Goal: Task Accomplishment & Management: Use online tool/utility

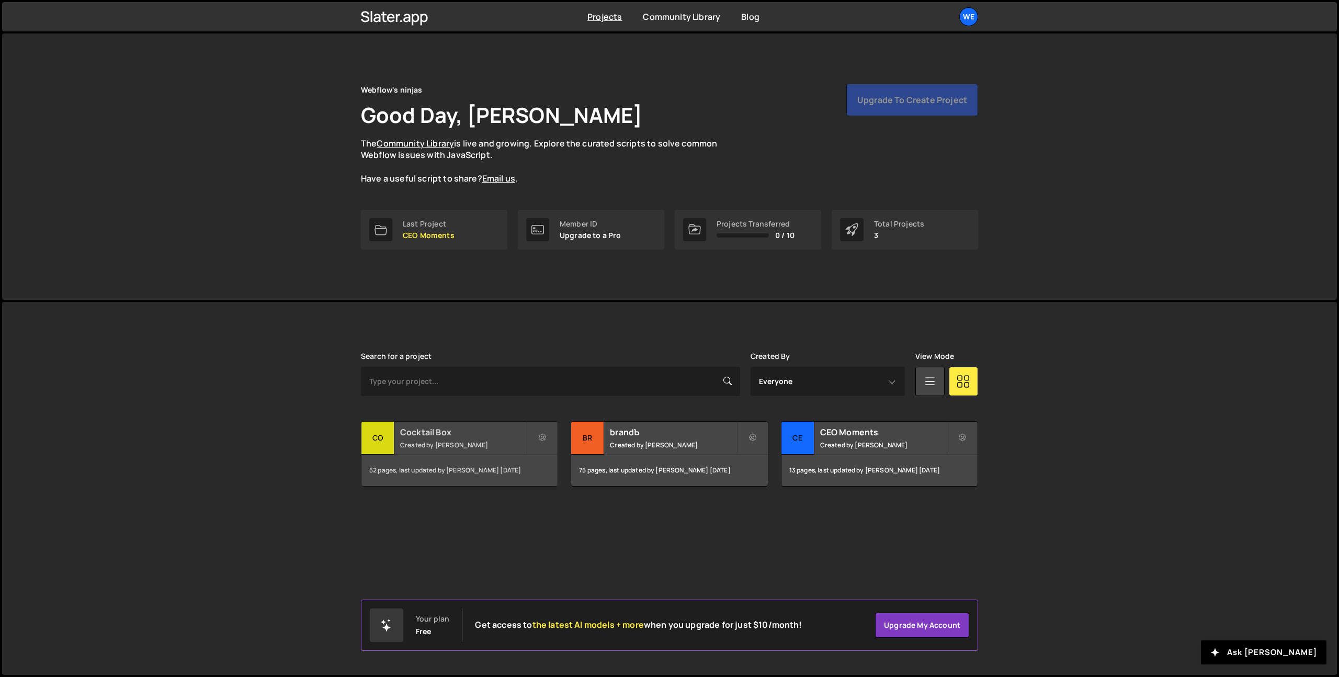
click at [466, 437] on h2 "Cocktail Box" at bounding box center [463, 432] width 126 height 12
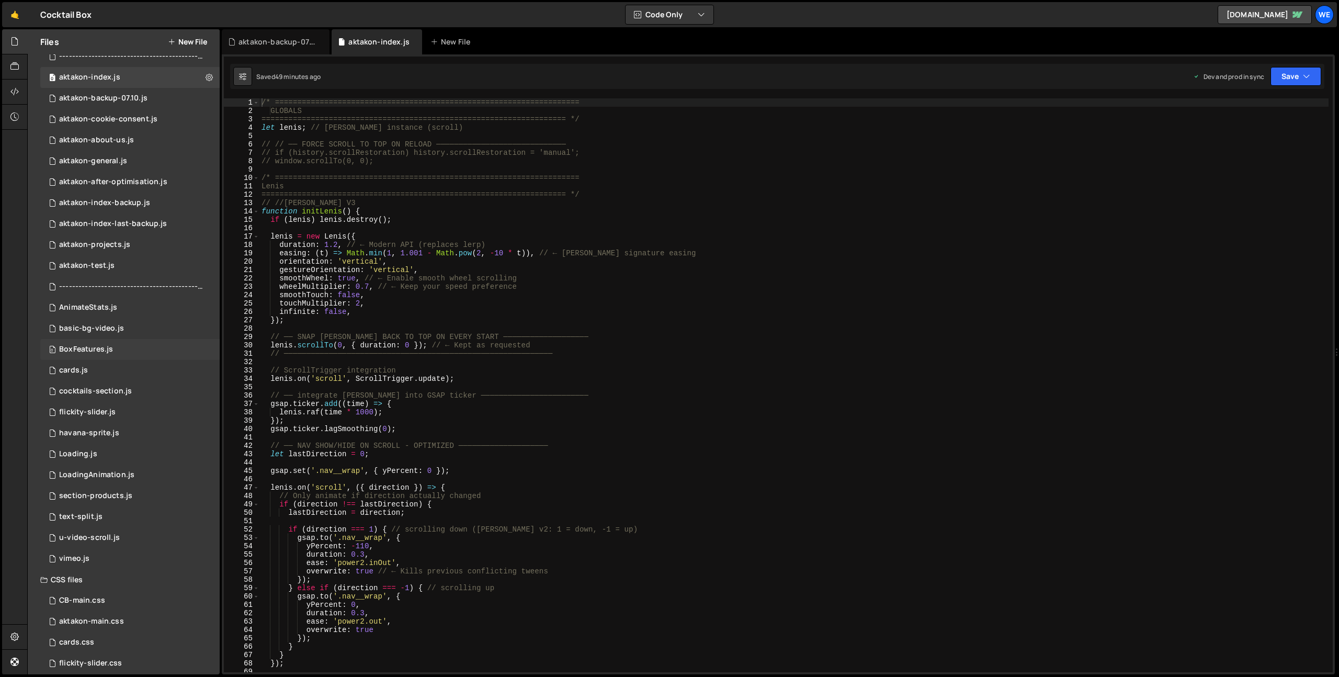
scroll to position [207, 0]
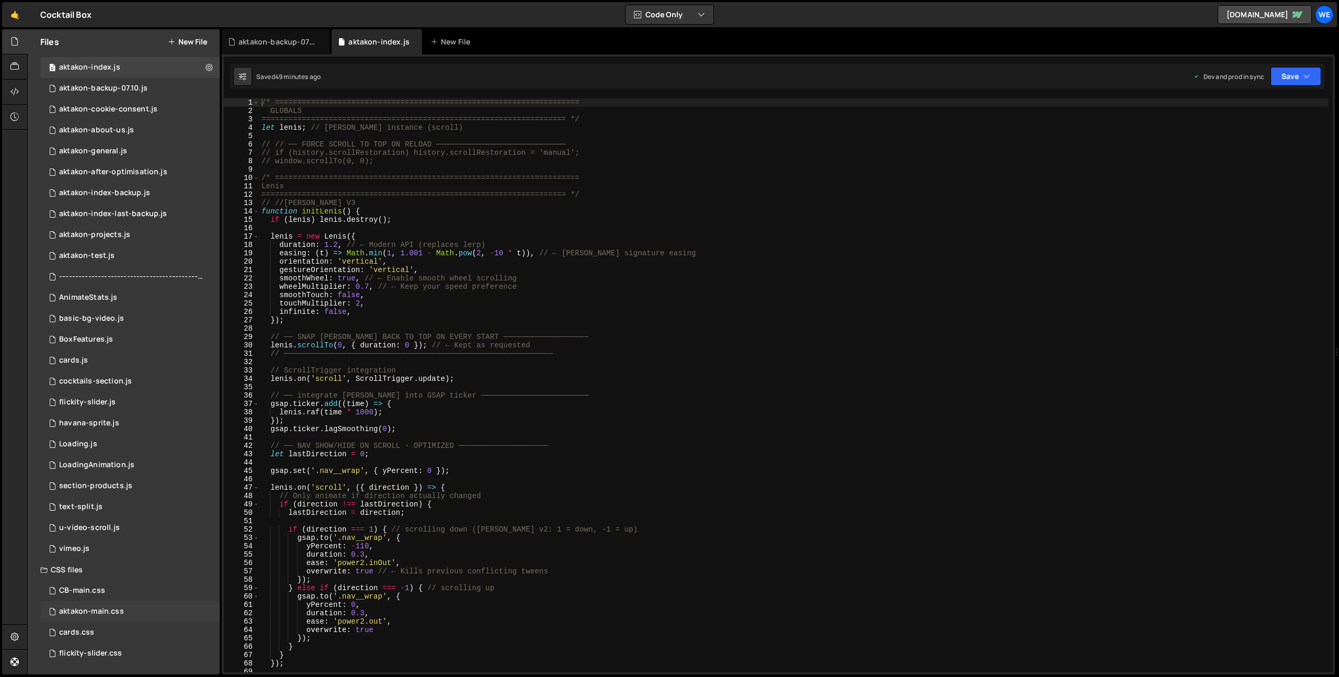
click at [94, 607] on div "aktakon-main.css" at bounding box center [91, 611] width 65 height 9
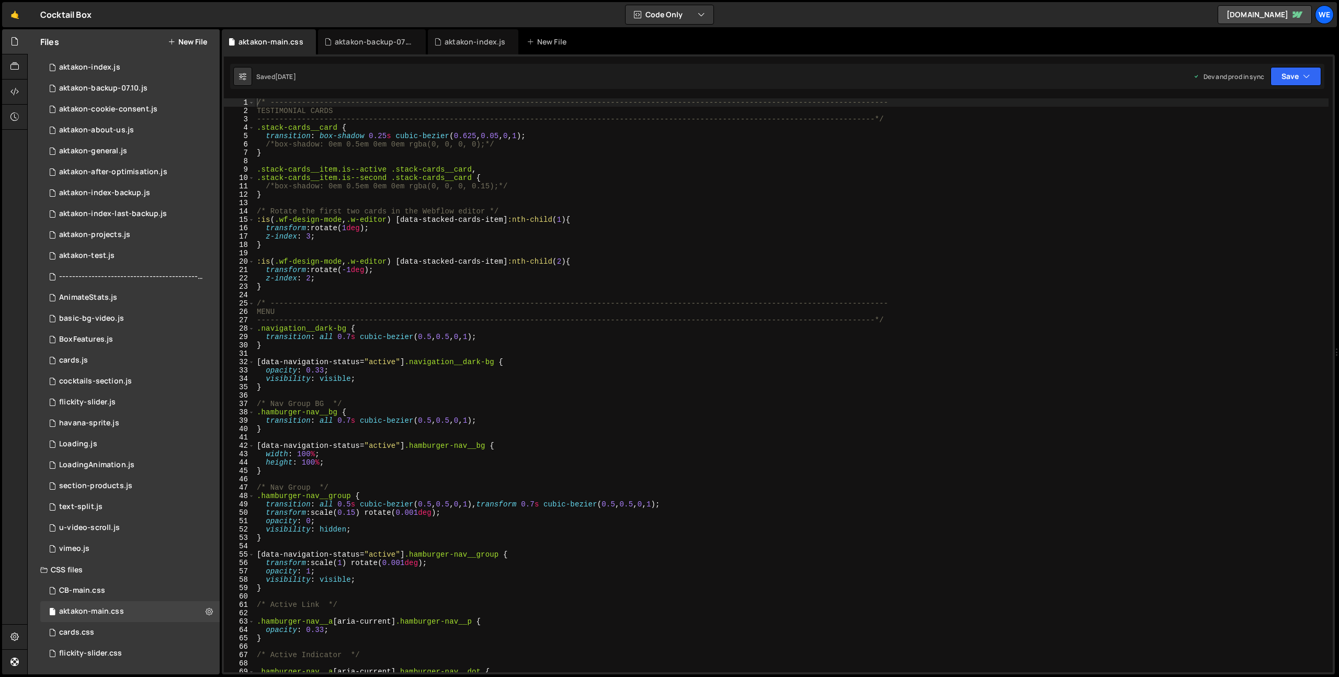
click at [591, 415] on div "/* ----------------------------------------------------------------------------…" at bounding box center [792, 393] width 1074 height 591
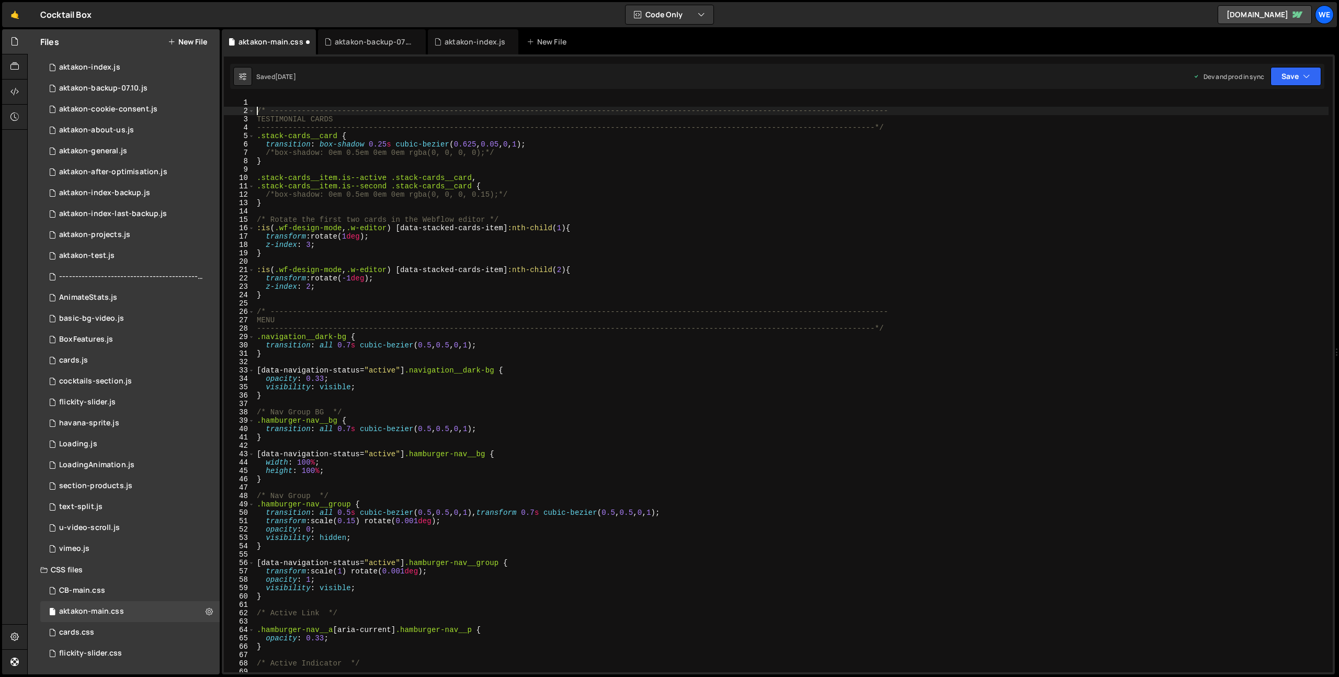
type textarea "/* ----------------------------------------------------------------------------…"
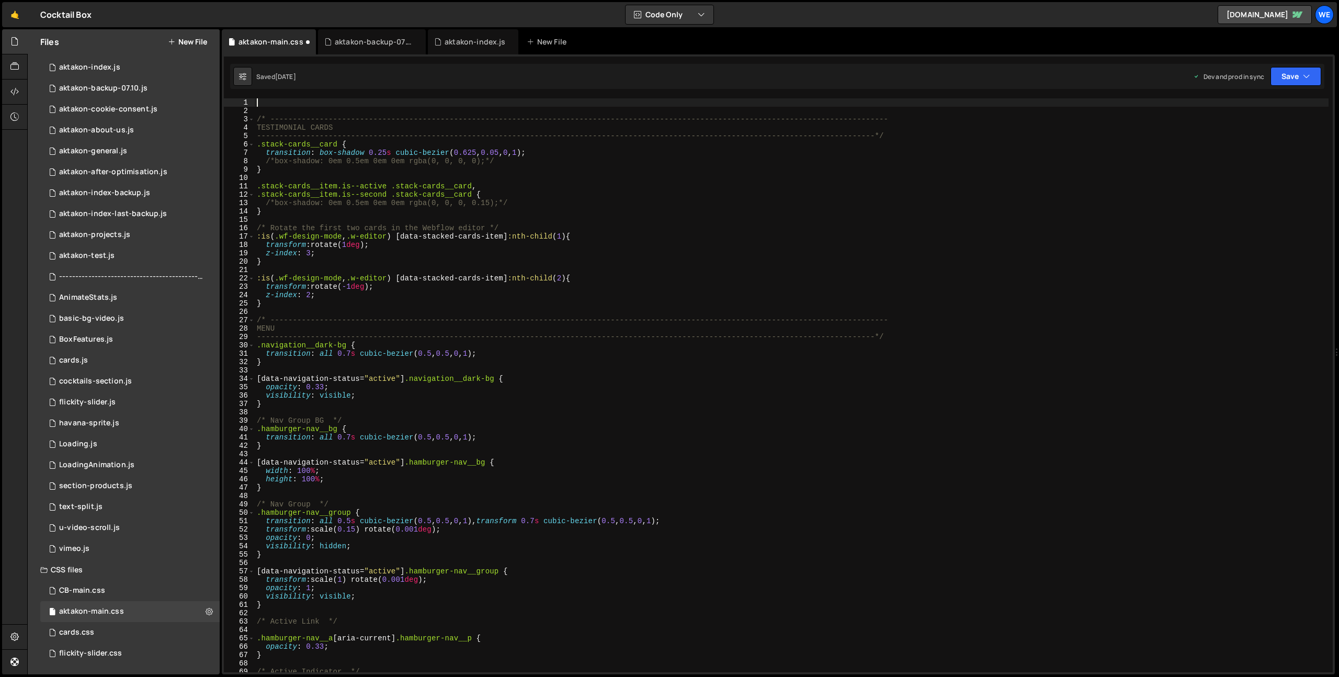
paste textarea "}"
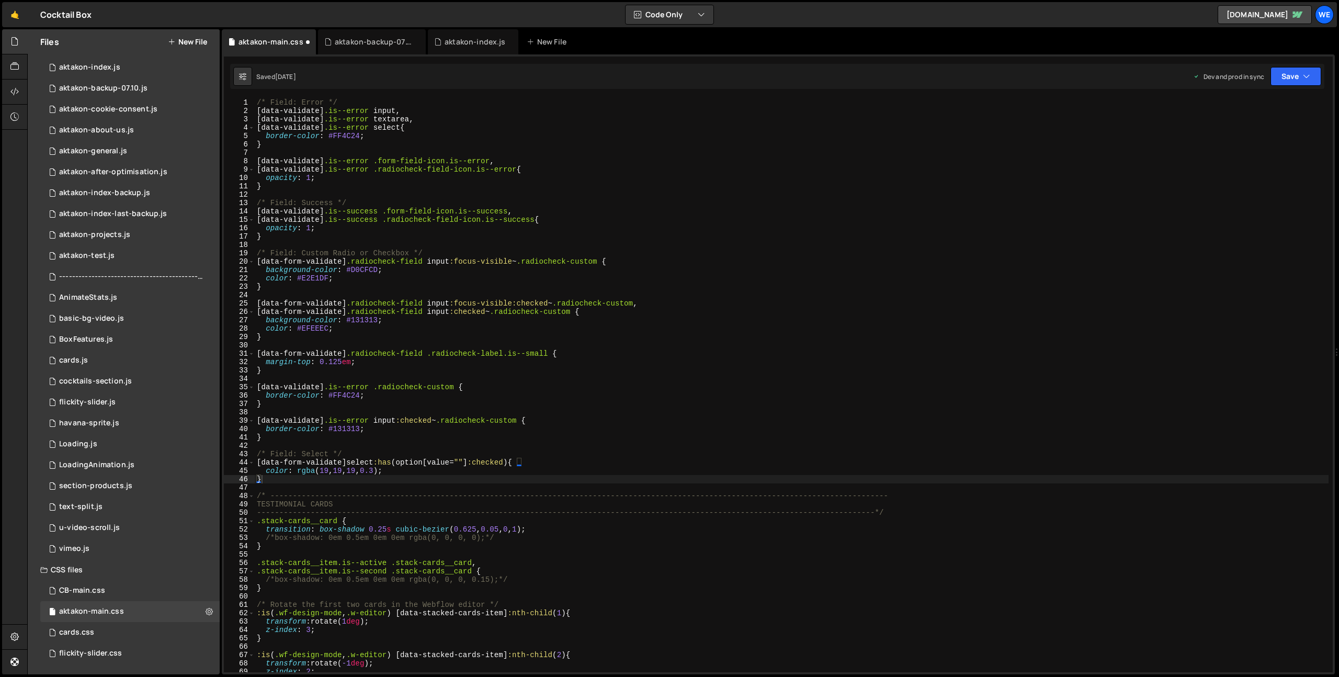
click at [281, 97] on div "1 2 3 4 5 6 7 8 9 10 11 12 13 14 15 16 17 18 19 20 21 22 23 24 25 26 27 28 29 3…" at bounding box center [778, 364] width 1113 height 620
click at [284, 103] on div "/* Field: Error */ [ data-validate ] .is--error input , [ data-validate ] .is--…" at bounding box center [792, 393] width 1074 height 591
type textarea "/* Field: Error */"
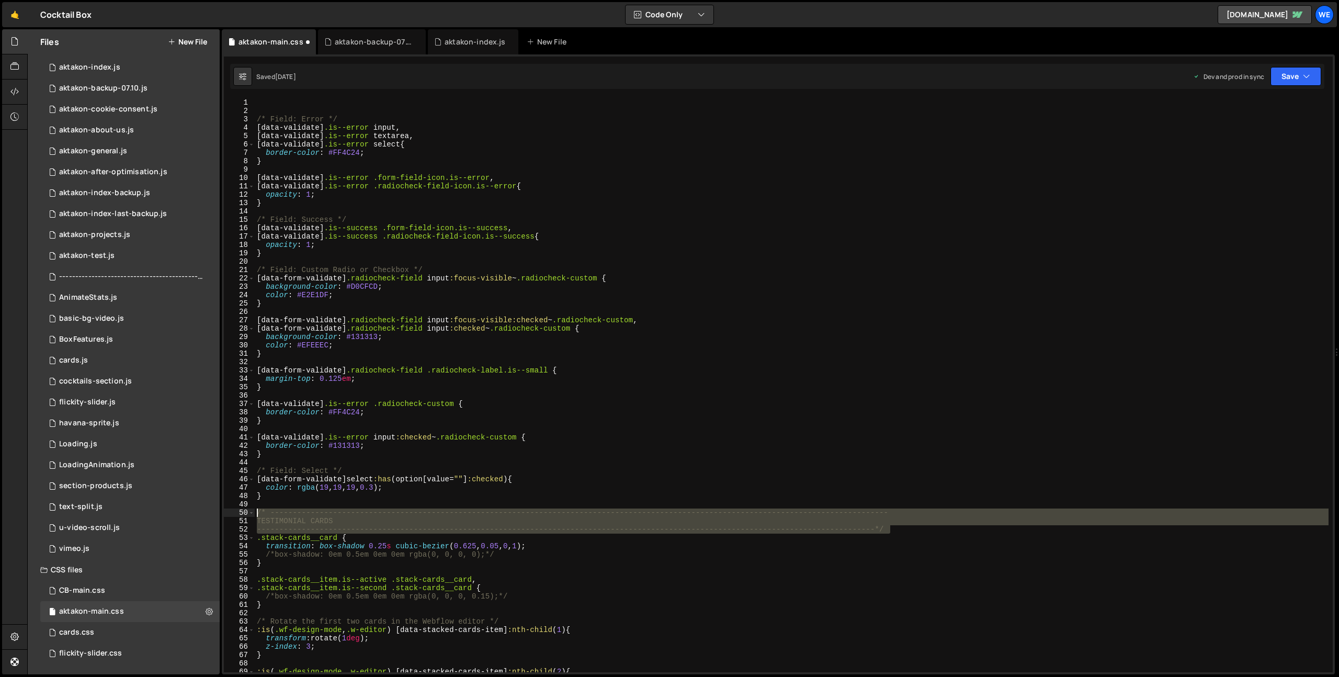
drag, startPoint x: 895, startPoint y: 527, endPoint x: 257, endPoint y: 509, distance: 638.6
click at [256, 510] on div "/* Field: Error */ [ data-validate ] .is--error input , [ data-validate ] .is--…" at bounding box center [792, 393] width 1074 height 591
type textarea "/* ----------------------------------------------------------------------------…"
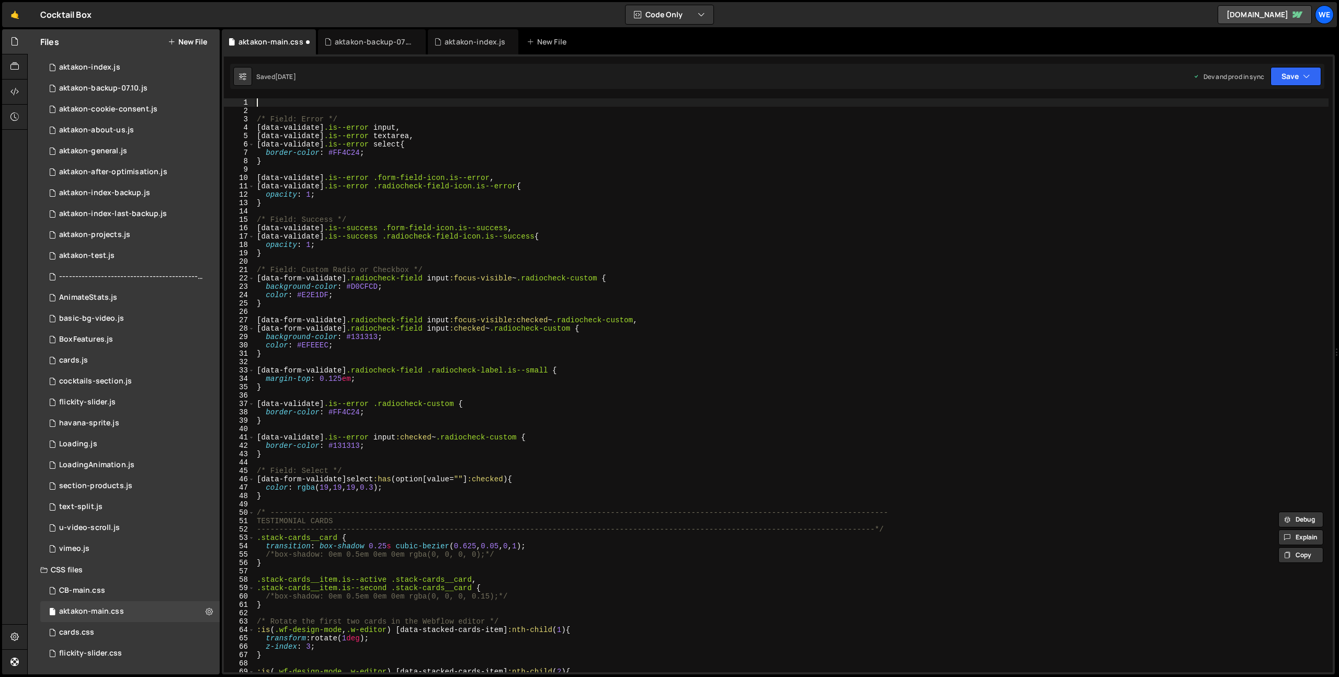
click at [281, 103] on div "/* Field: Error */ [ data-validate ] .is--error input , [ data-validate ] .is--…" at bounding box center [792, 393] width 1074 height 591
paste textarea "-------------------------------------------------------------------------------…"
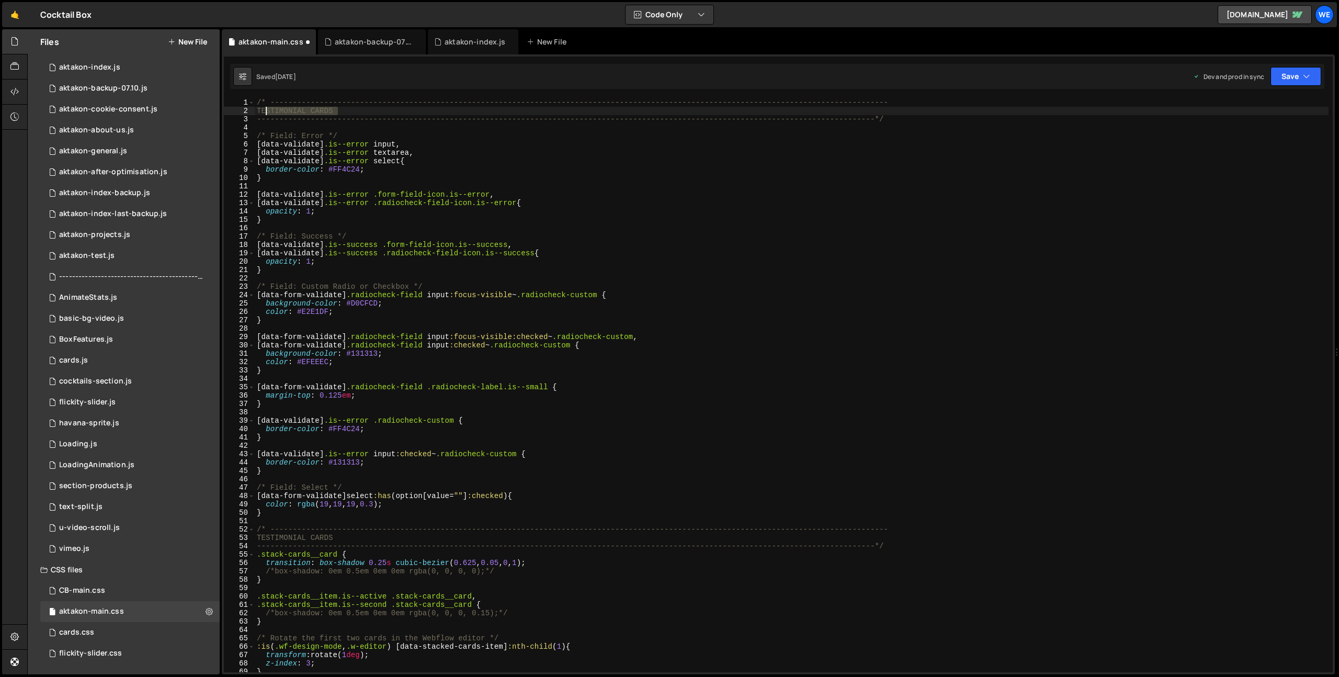
drag, startPoint x: 310, startPoint y: 114, endPoint x: 264, endPoint y: 114, distance: 46.0
click at [264, 114] on div "/* ----------------------------------------------------------------------------…" at bounding box center [792, 393] width 1074 height 591
type textarea "T"
click at [717, 203] on div "/* ----------------------------------------------------------------------------…" at bounding box center [792, 393] width 1074 height 591
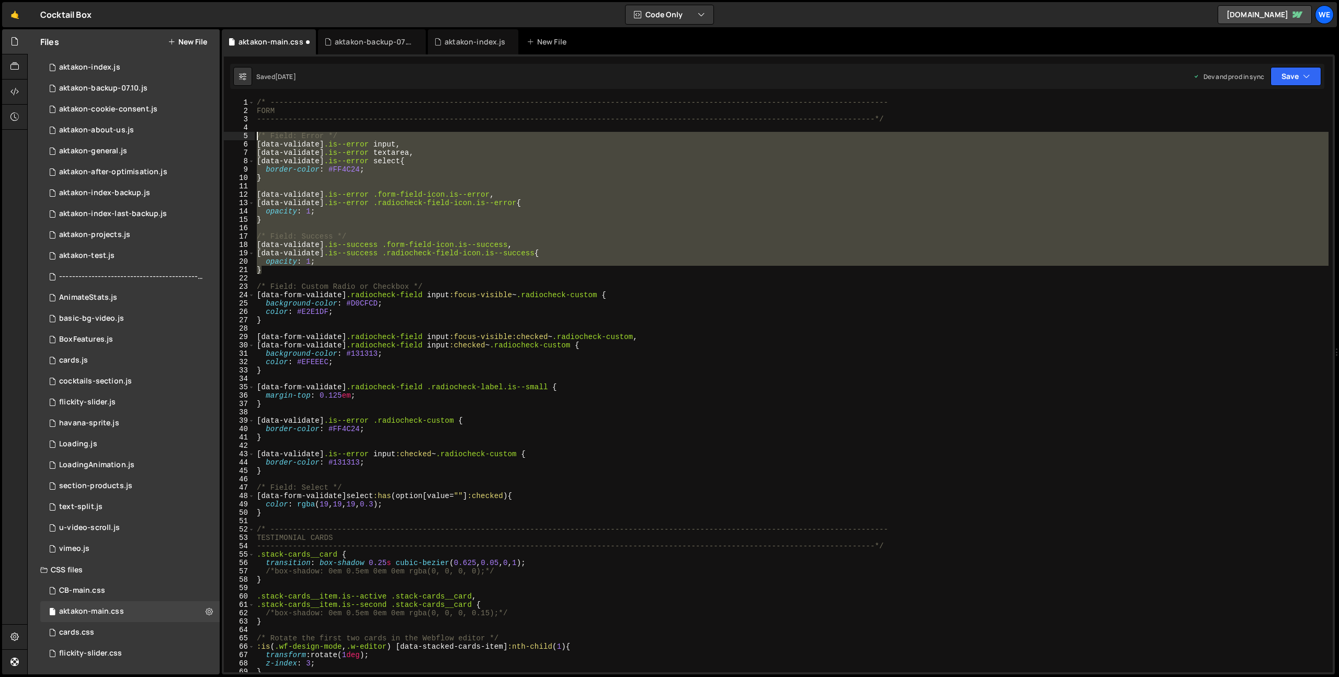
drag, startPoint x: 273, startPoint y: 269, endPoint x: 258, endPoint y: 140, distance: 130.6
click at [258, 140] on div "/* ----------------------------------------------------------------------------…" at bounding box center [792, 393] width 1074 height 591
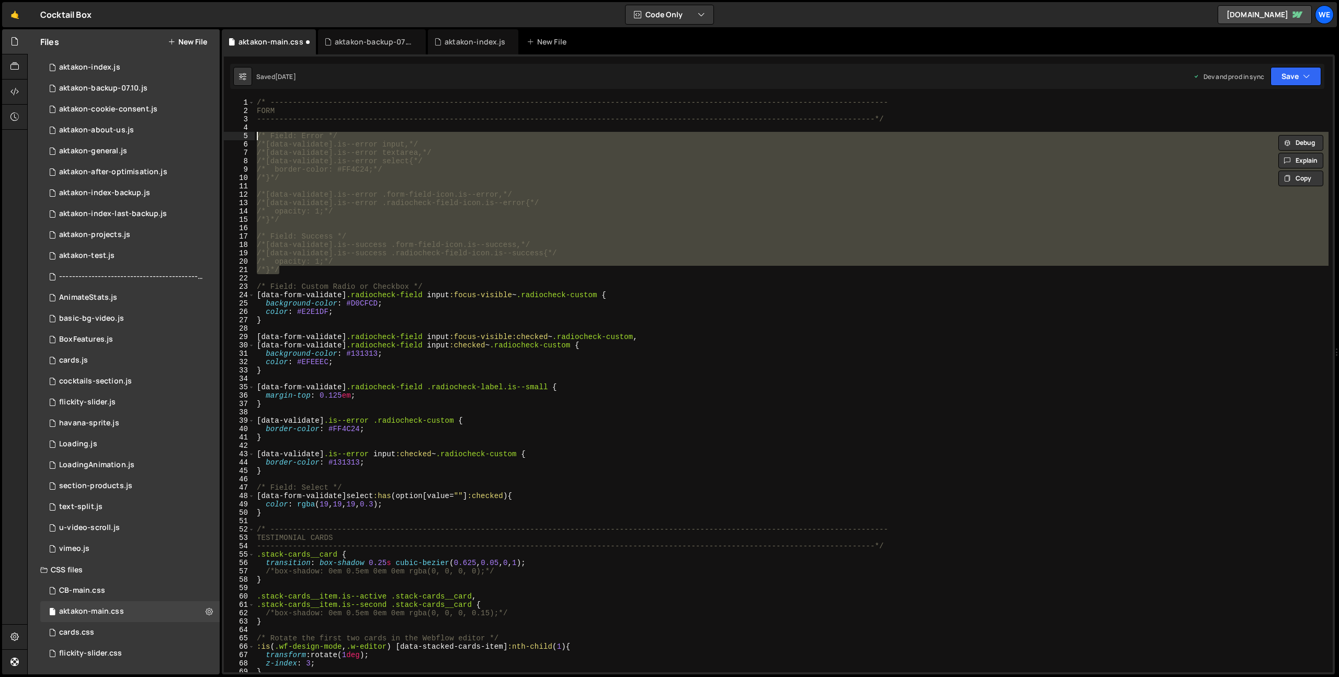
click at [411, 302] on div "/* ----------------------------------------------------------------------------…" at bounding box center [792, 393] width 1074 height 591
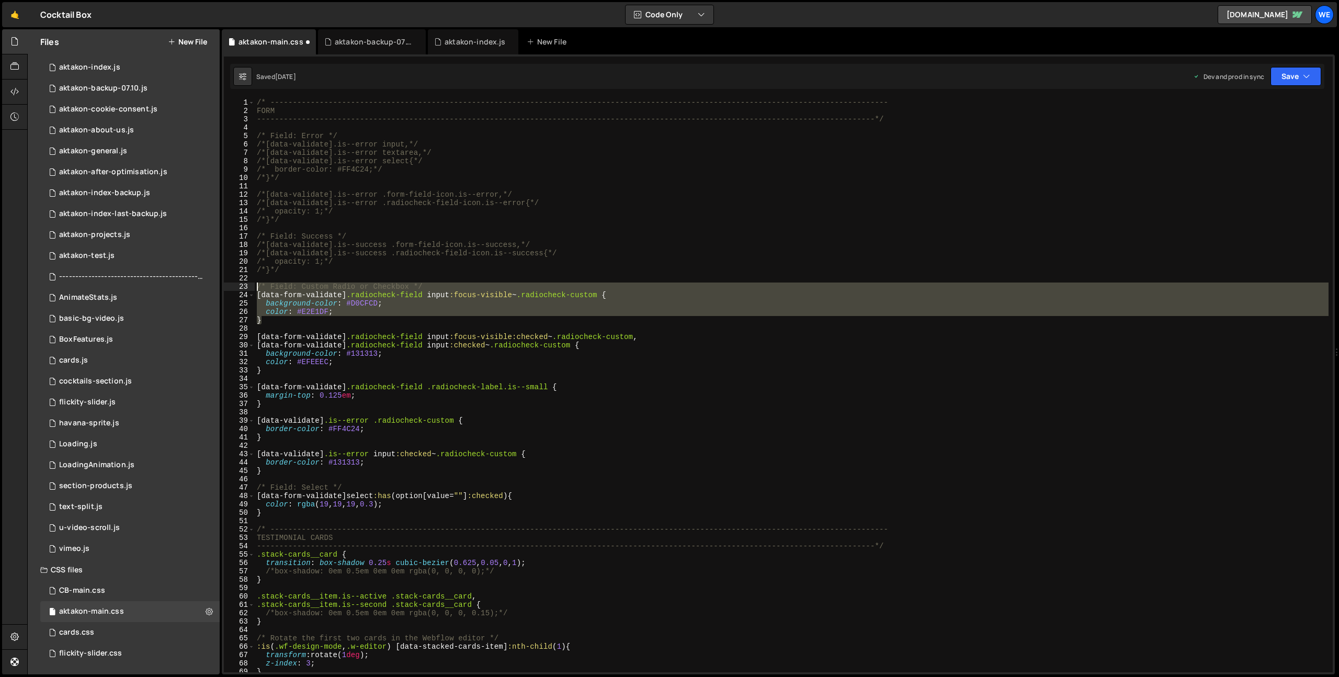
drag, startPoint x: 346, startPoint y: 316, endPoint x: 256, endPoint y: 288, distance: 94.2
click at [256, 288] on div "/* ----------------------------------------------------------------------------…" at bounding box center [792, 393] width 1074 height 591
type textarea "/* Field: Custom Radio or Checkbox */ /*[data-form-validate] .radiocheck-field …"
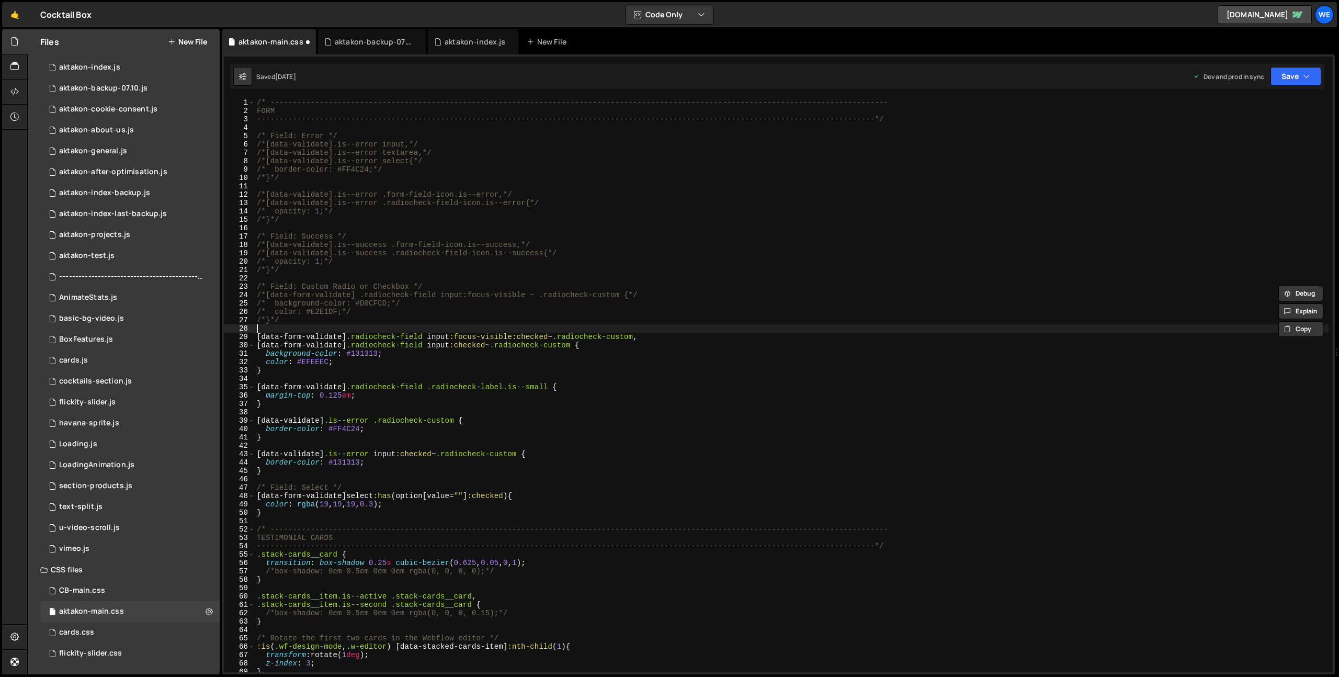
click at [390, 330] on div "/* ----------------------------------------------------------------------------…" at bounding box center [792, 393] width 1074 height 591
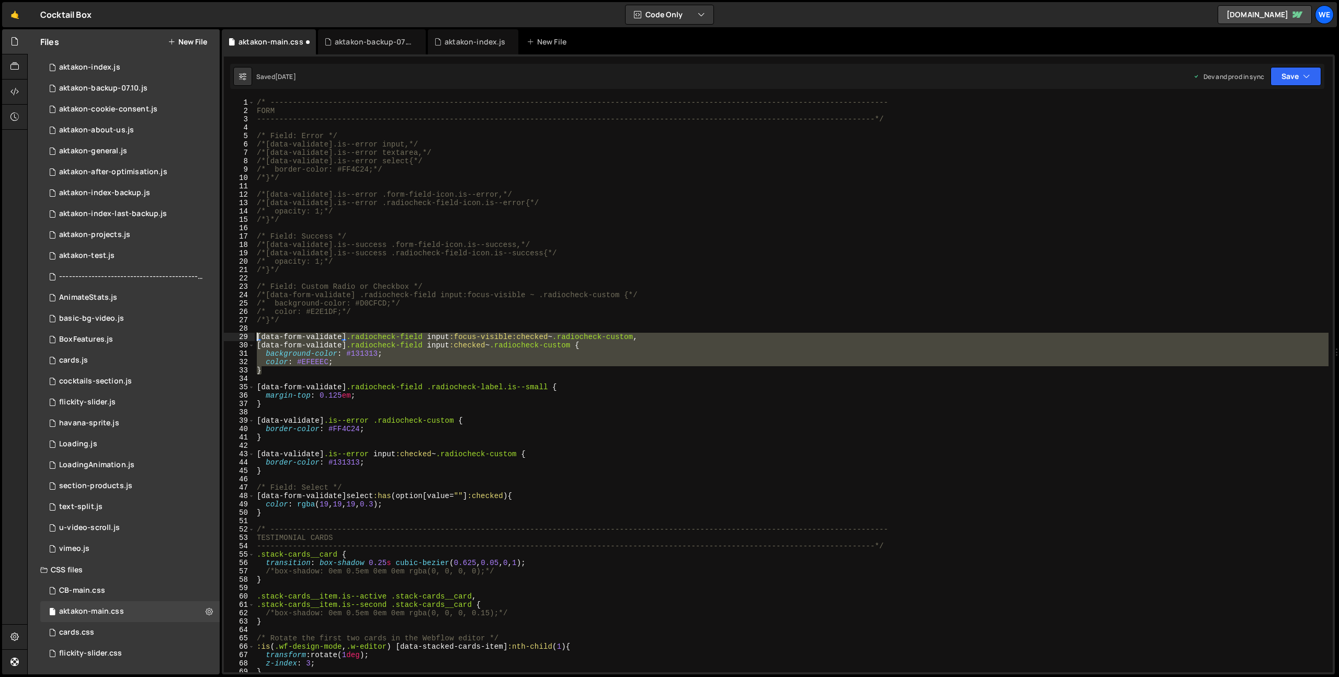
drag, startPoint x: 352, startPoint y: 368, endPoint x: 255, endPoint y: 337, distance: 101.6
click at [255, 337] on div "/* ----------------------------------------------------------------------------…" at bounding box center [792, 393] width 1074 height 591
type textarea "/*[data-form-validate] .radiocheck-field input:focus-visible:checked ~ .radioch…"
click at [460, 379] on div "/* ----------------------------------------------------------------------------…" at bounding box center [792, 393] width 1074 height 591
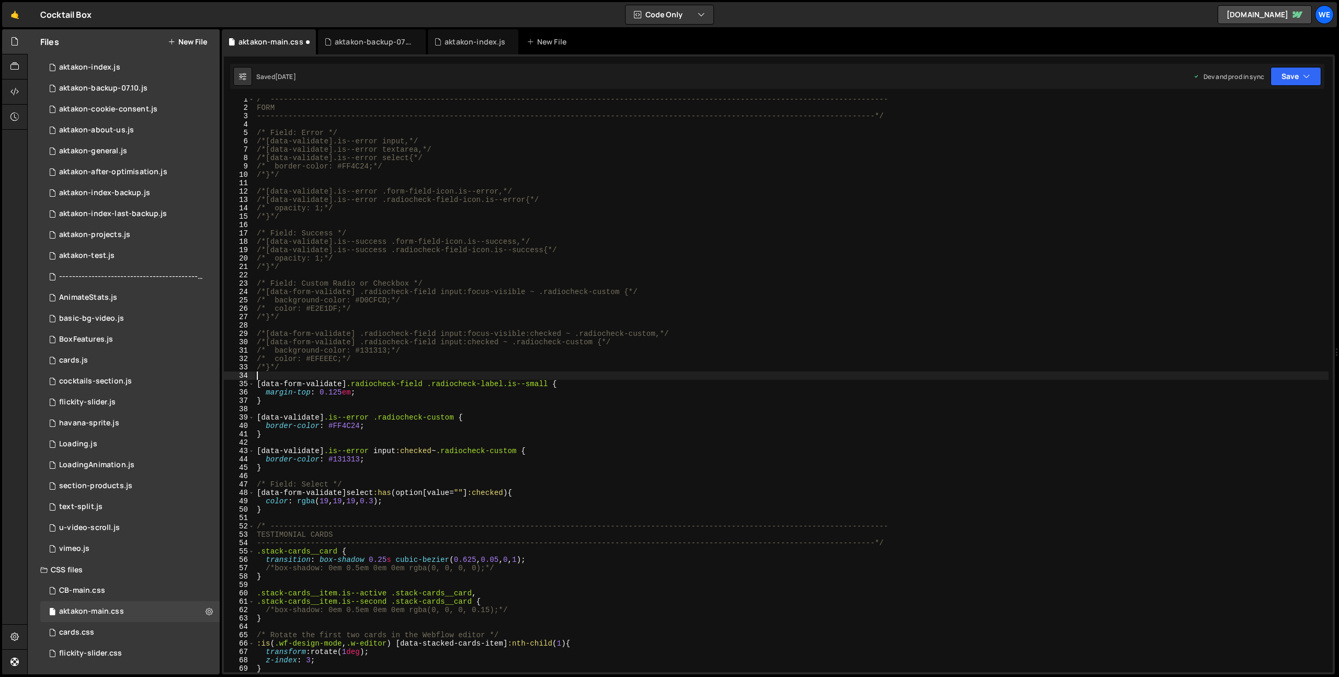
scroll to position [10, 0]
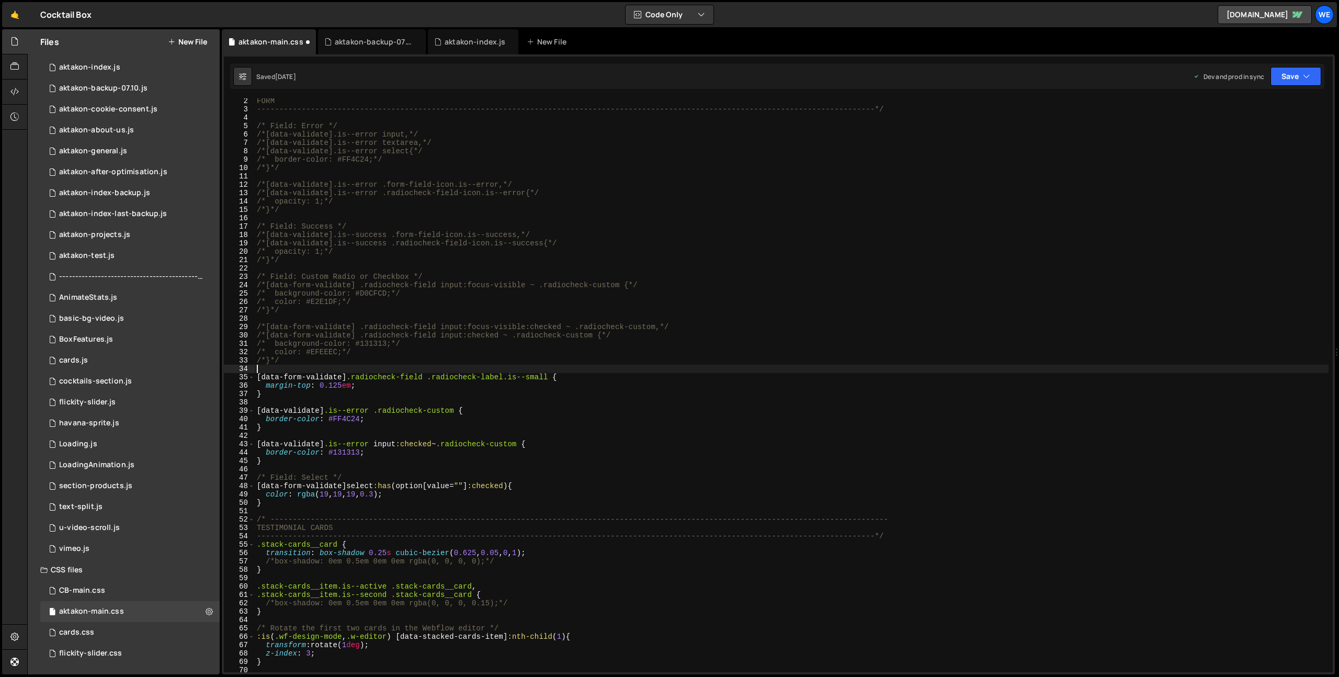
click at [389, 502] on div "FORM --------------------------------------------------------------------------…" at bounding box center [792, 392] width 1074 height 591
type textarea "}"
